Goal: Navigation & Orientation: Find specific page/section

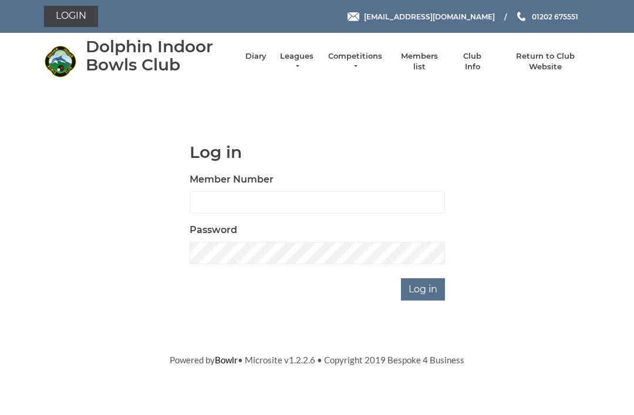
scroll to position [92, 0]
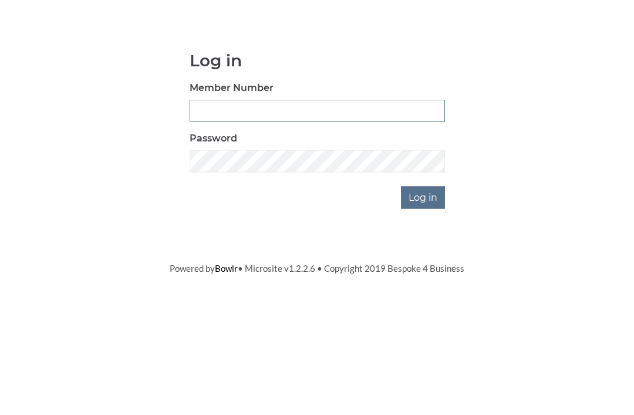
type input "3550"
click at [424, 278] on input "Log in" at bounding box center [423, 289] width 44 height 22
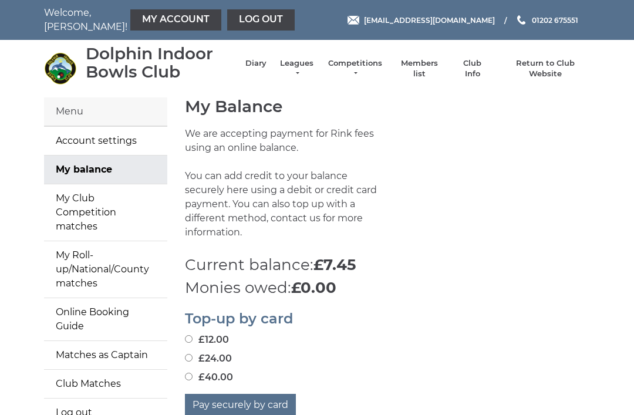
click at [261, 63] on li "Diary" at bounding box center [250, 68] width 33 height 33
click at [262, 69] on link "Diary" at bounding box center [256, 63] width 21 height 11
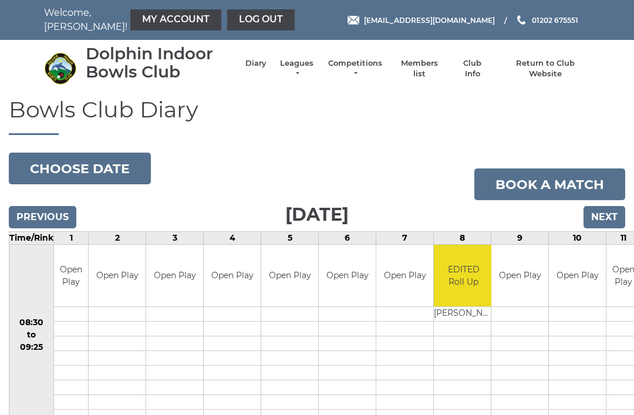
click at [618, 212] on input "Next" at bounding box center [605, 217] width 42 height 22
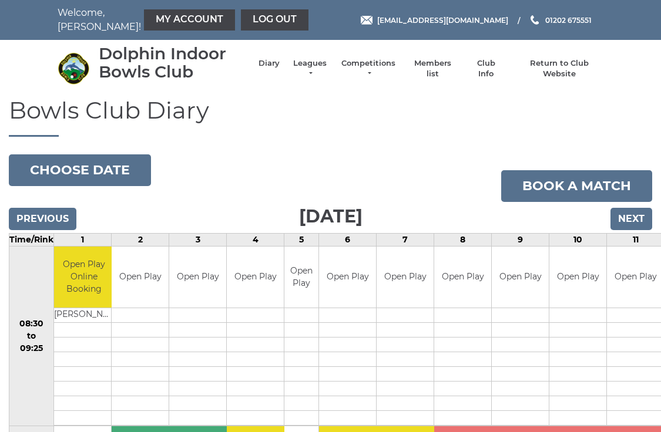
click at [645, 211] on input "Next" at bounding box center [631, 219] width 42 height 22
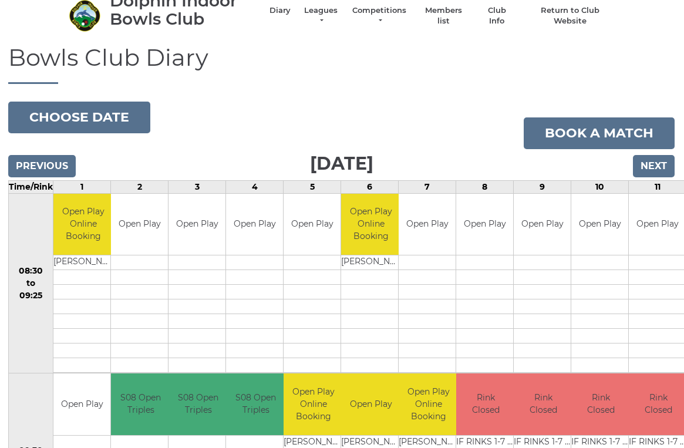
scroll to position [52, 1]
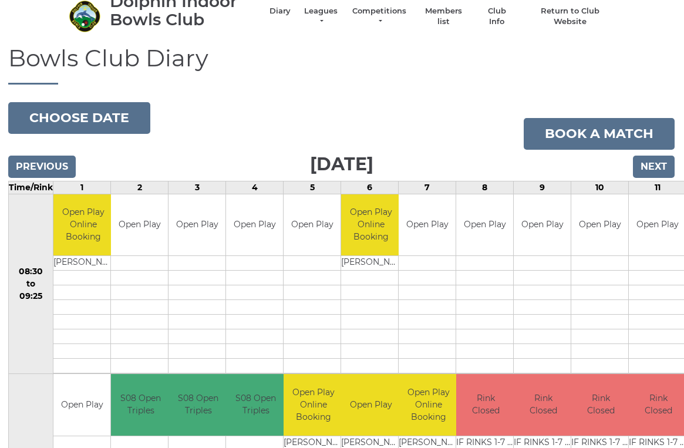
click at [667, 161] on input "Next" at bounding box center [654, 167] width 42 height 22
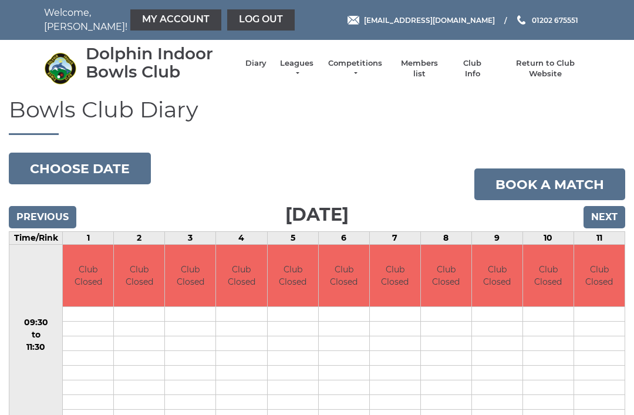
click at [617, 209] on input "Next" at bounding box center [605, 217] width 42 height 22
click at [619, 210] on input "Next" at bounding box center [605, 217] width 42 height 22
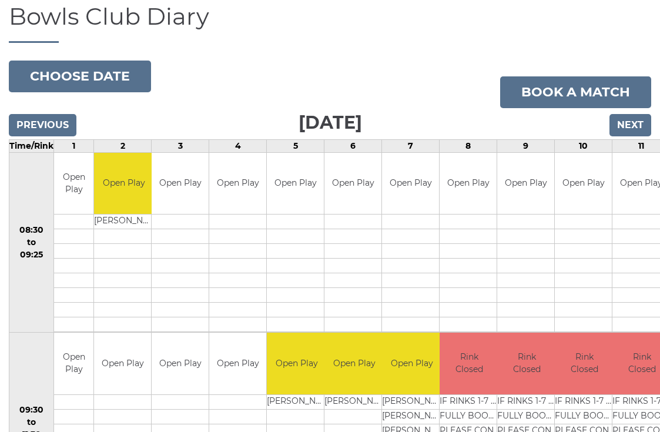
scroll to position [93, 0]
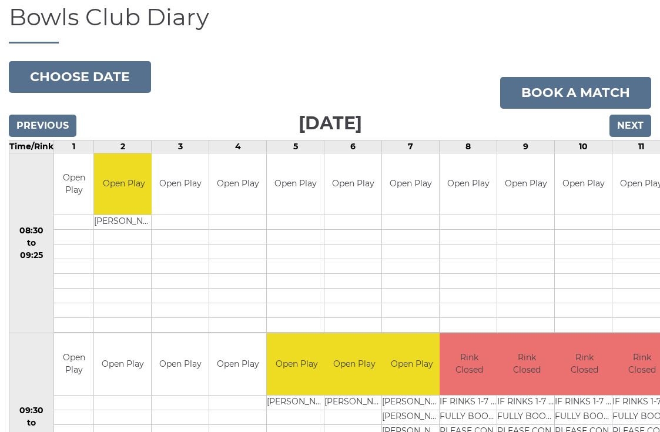
click at [628, 128] on input "Next" at bounding box center [630, 126] width 42 height 22
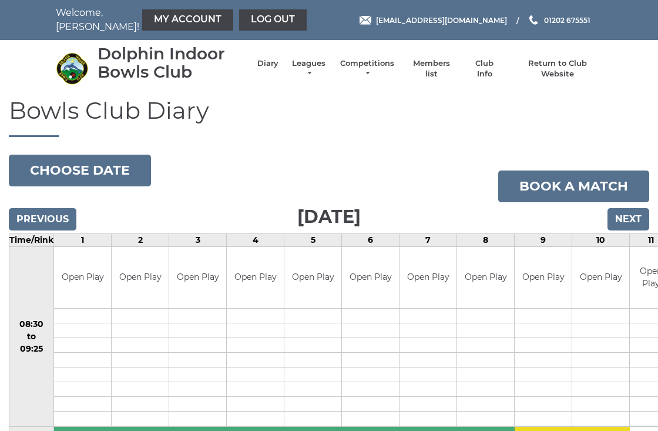
click at [637, 219] on input "Next" at bounding box center [628, 219] width 42 height 22
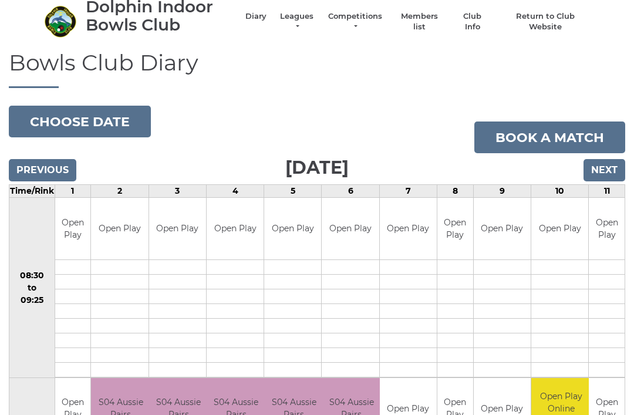
scroll to position [43, 0]
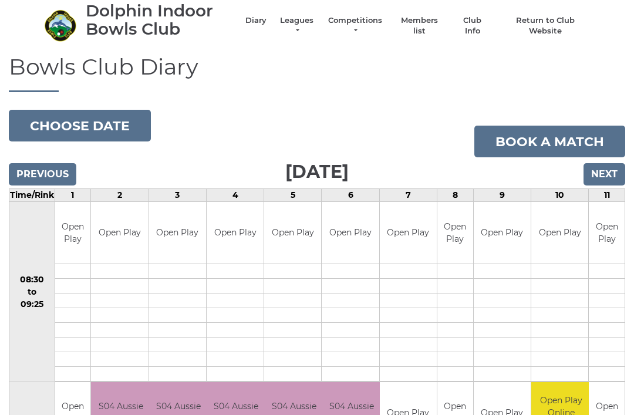
click at [608, 168] on input "Next" at bounding box center [605, 174] width 42 height 22
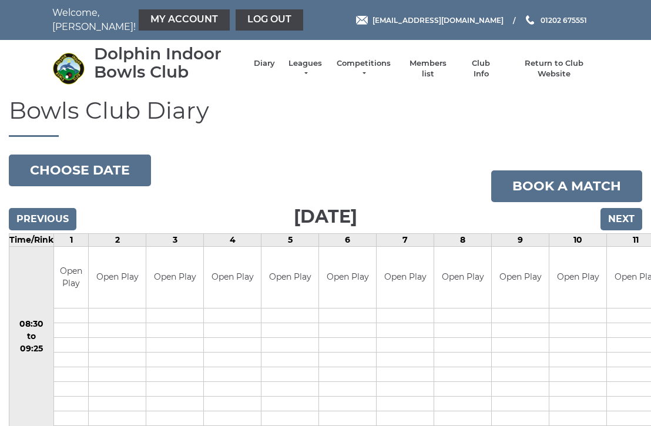
click at [247, 21] on link "Log out" at bounding box center [270, 19] width 68 height 21
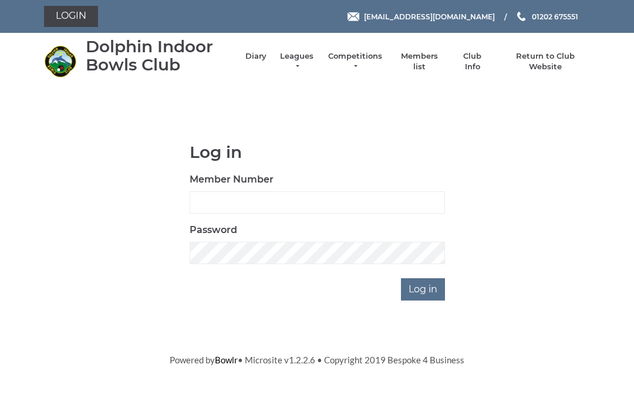
scroll to position [92, 0]
